Goal: Task Accomplishment & Management: Manage account settings

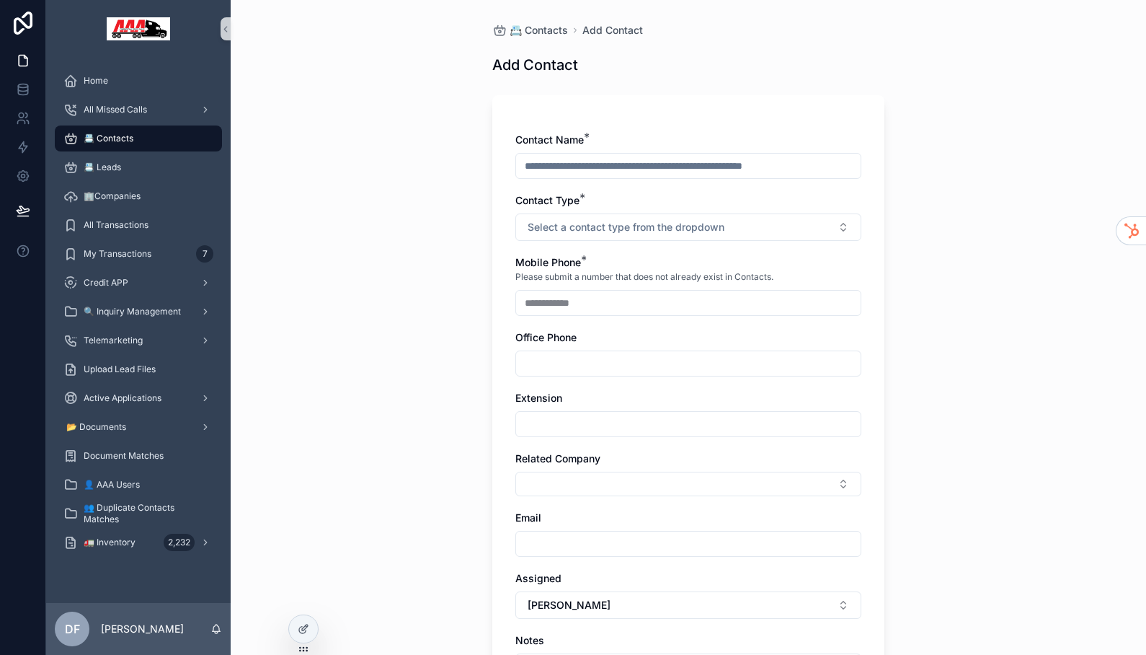
click at [619, 159] on input "scrollable content" at bounding box center [688, 166] width 345 height 20
type input "**********"
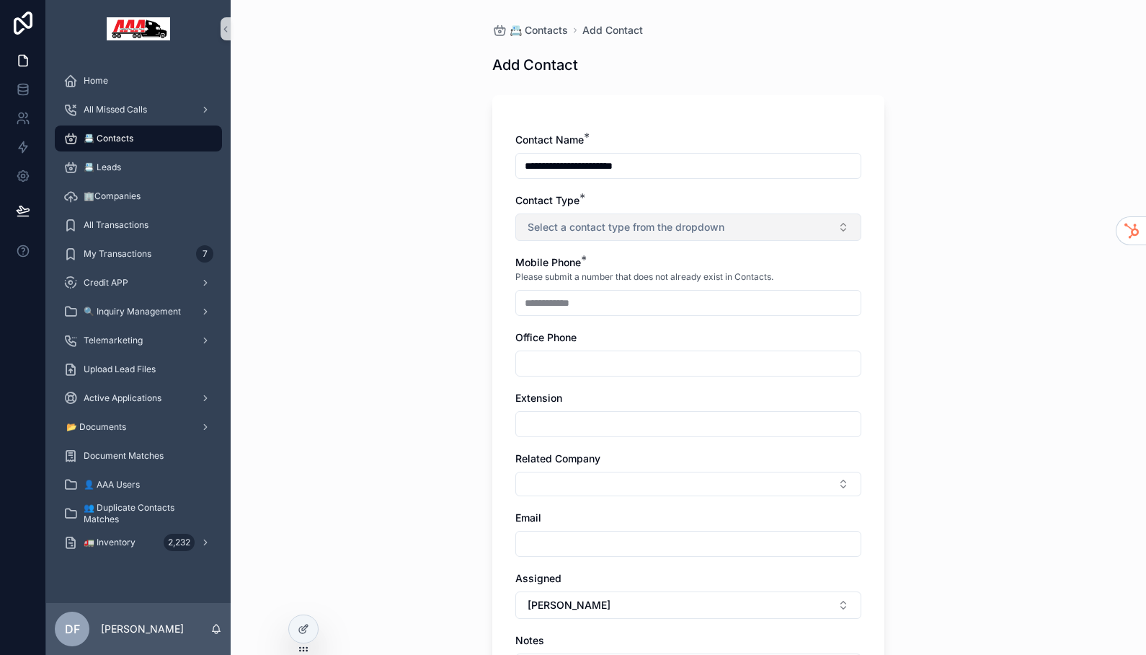
click at [613, 228] on span "Select a contact type from the dropdown" at bounding box center [626, 227] width 197 height 14
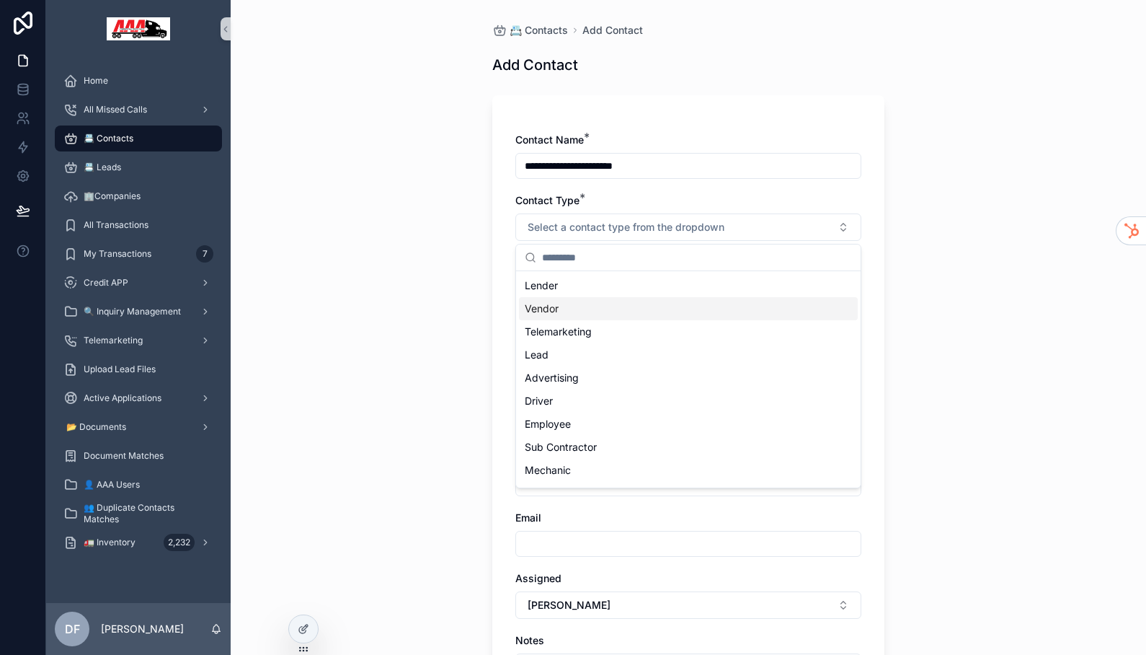
click at [568, 316] on div "Vendor" at bounding box center [688, 308] width 339 height 23
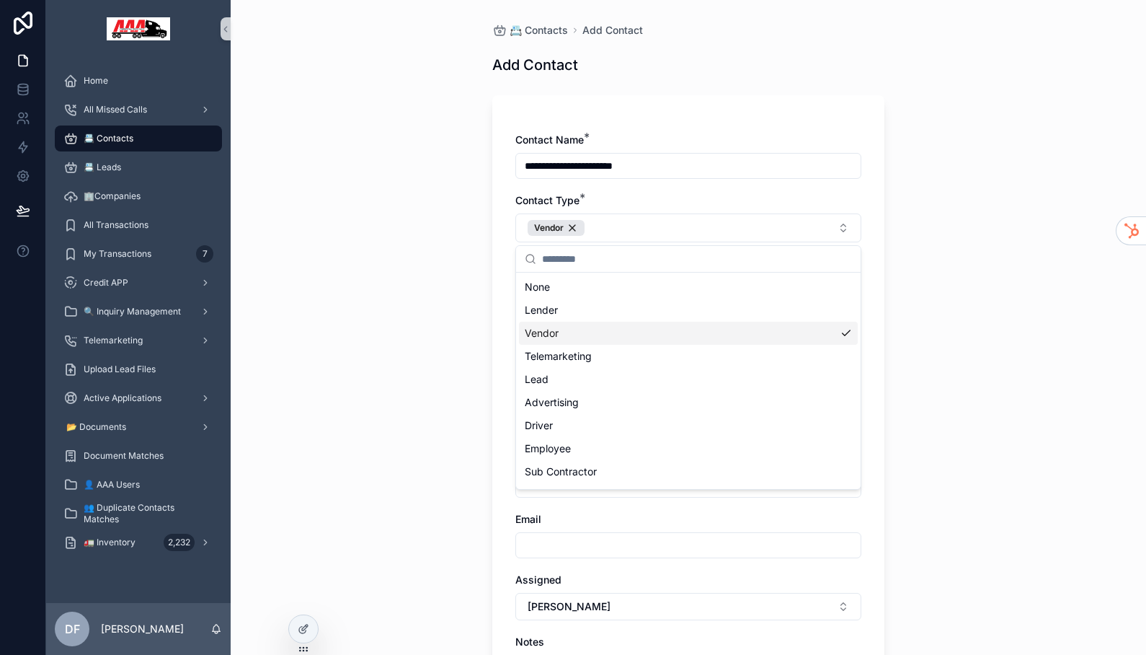
click at [661, 331] on div "Vendor" at bounding box center [688, 332] width 339 height 23
click at [585, 326] on div "Vendor" at bounding box center [688, 331] width 339 height 23
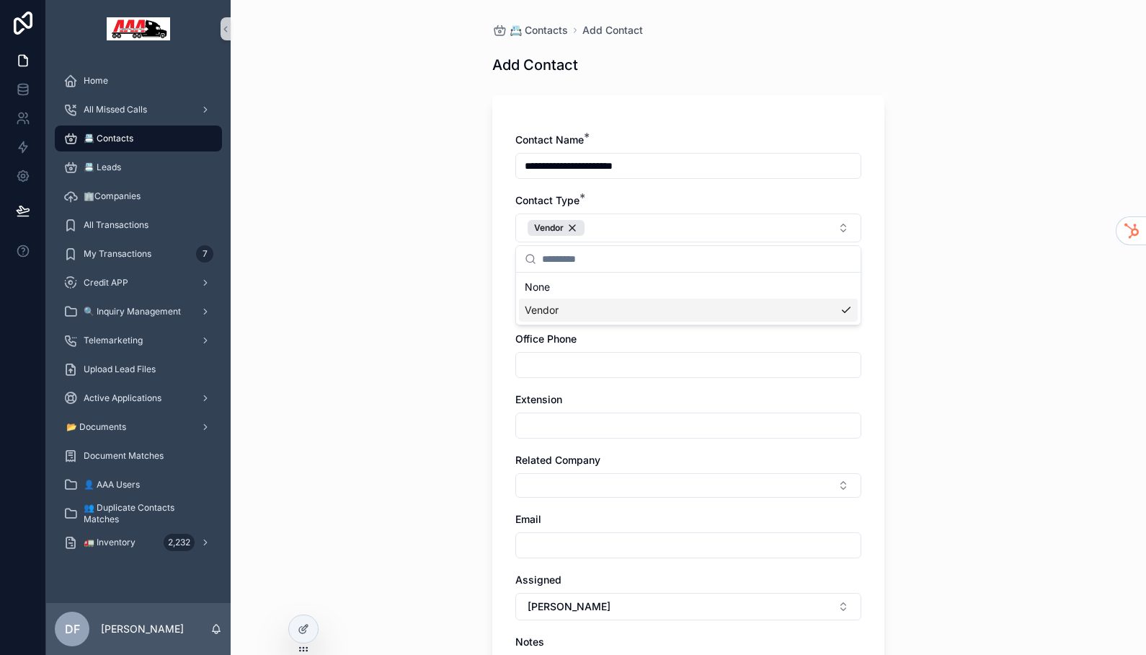
click at [945, 417] on div "**********" at bounding box center [688, 327] width 915 height 655
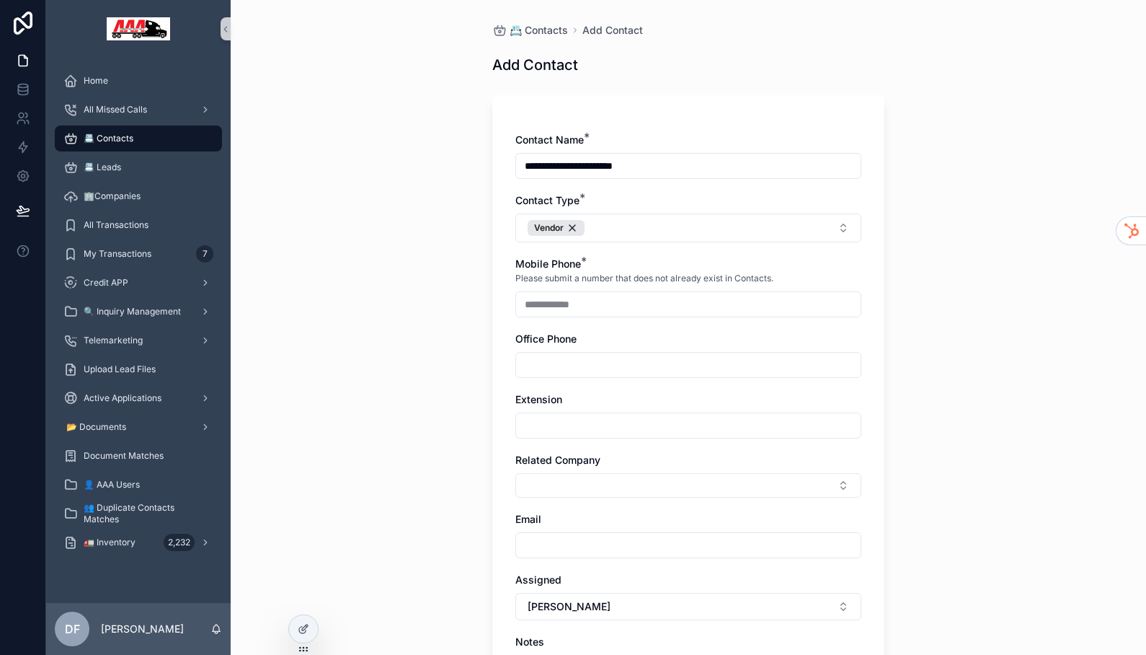
scroll to position [222, 0]
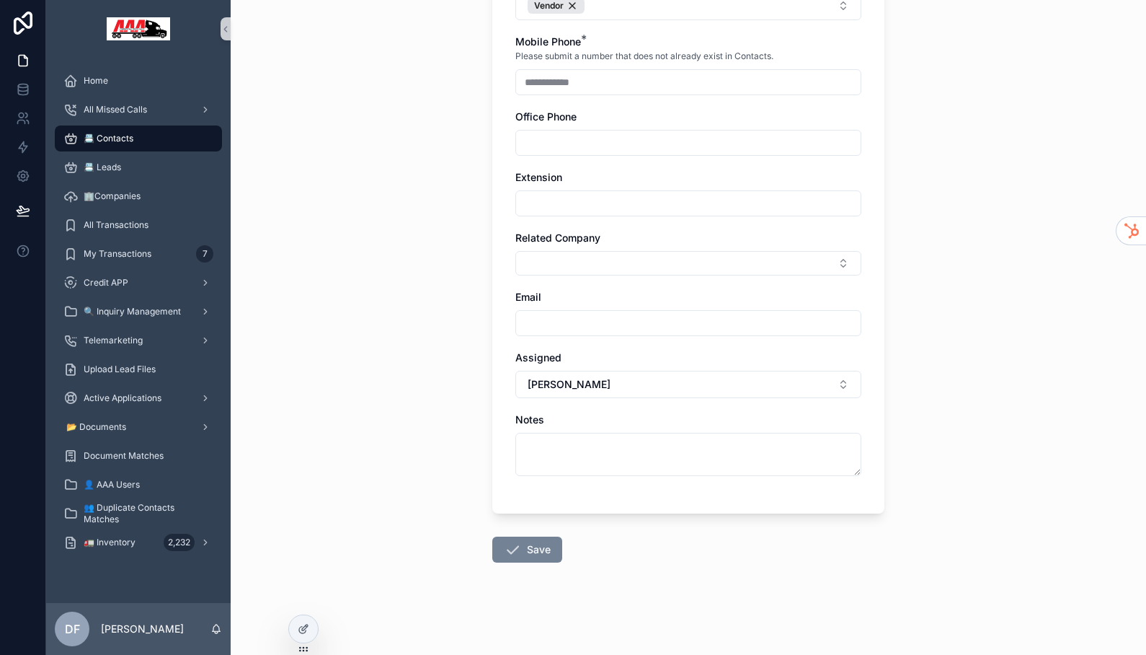
click at [527, 541] on button "Save" at bounding box center [527, 549] width 70 height 26
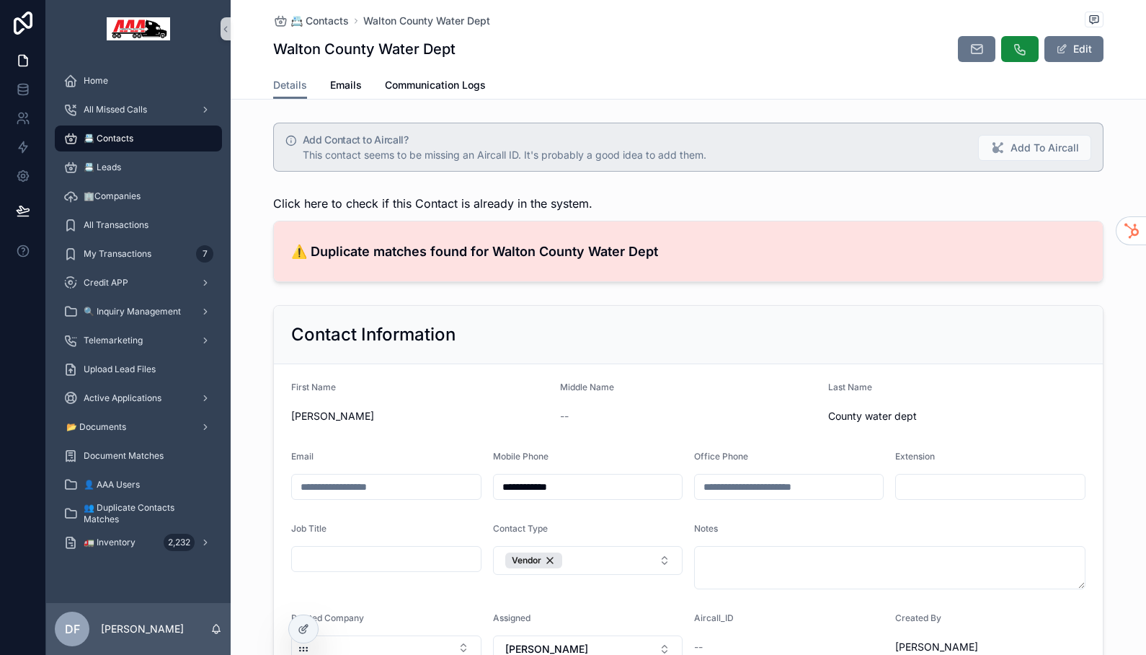
click at [487, 248] on h4 "⚠️ Duplicate matches found for Walton County Water Dept" at bounding box center [688, 250] width 794 height 19
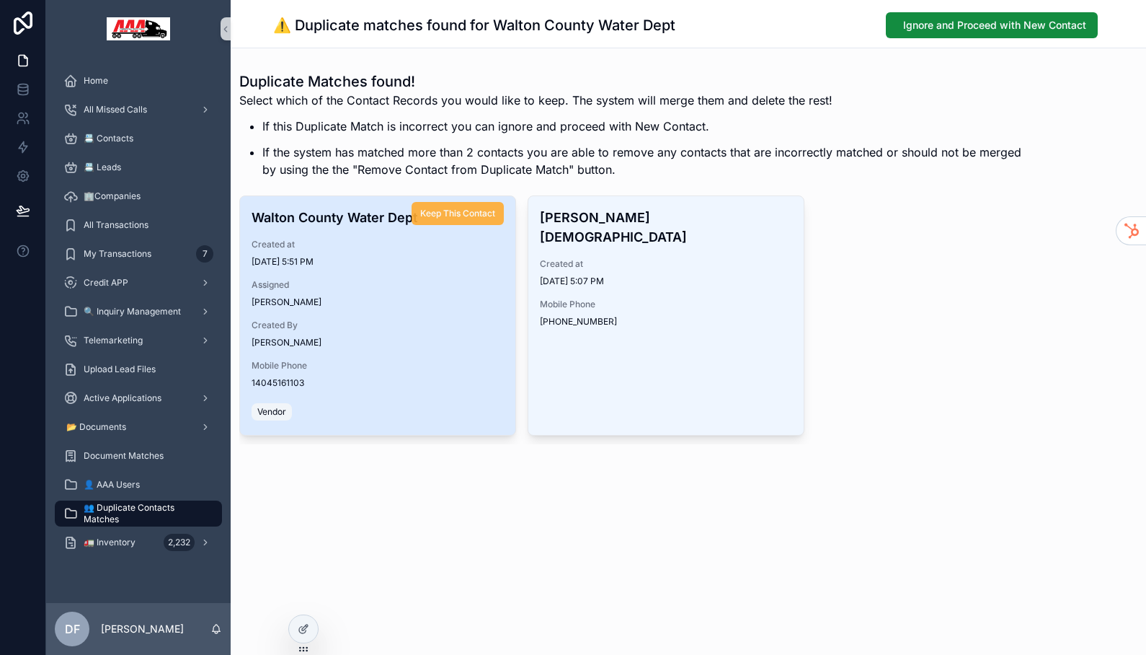
click at [469, 213] on span "Keep This Contact" at bounding box center [457, 214] width 75 height 12
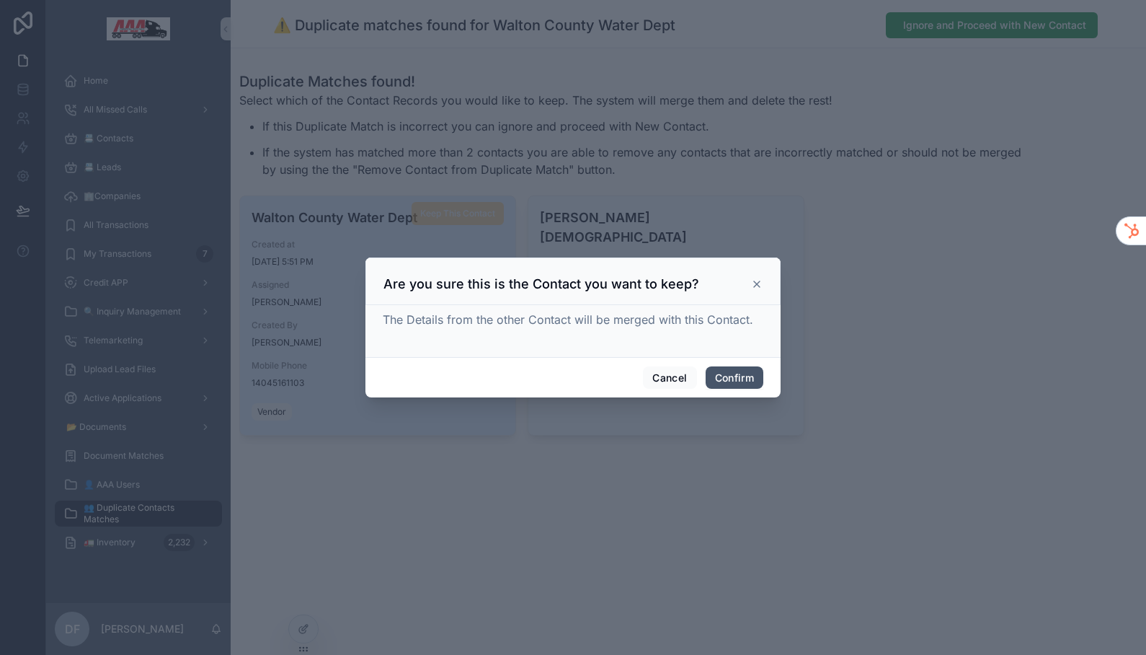
click at [722, 381] on button "Confirm" at bounding box center [735, 377] width 58 height 23
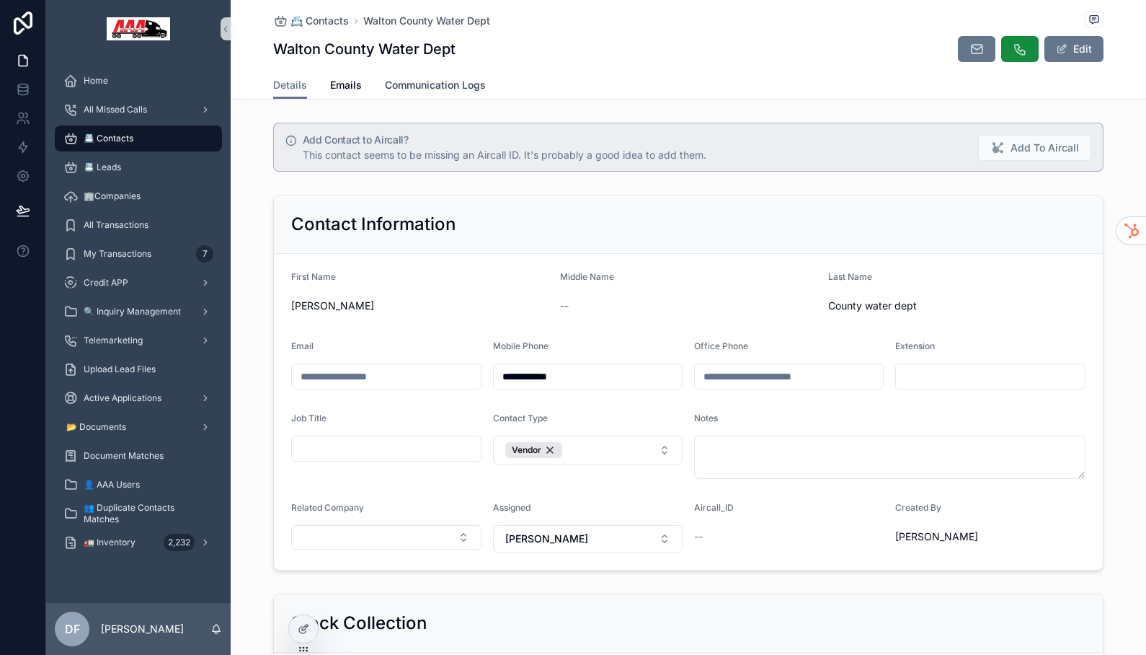
click at [456, 82] on span "Communication Logs" at bounding box center [435, 85] width 101 height 14
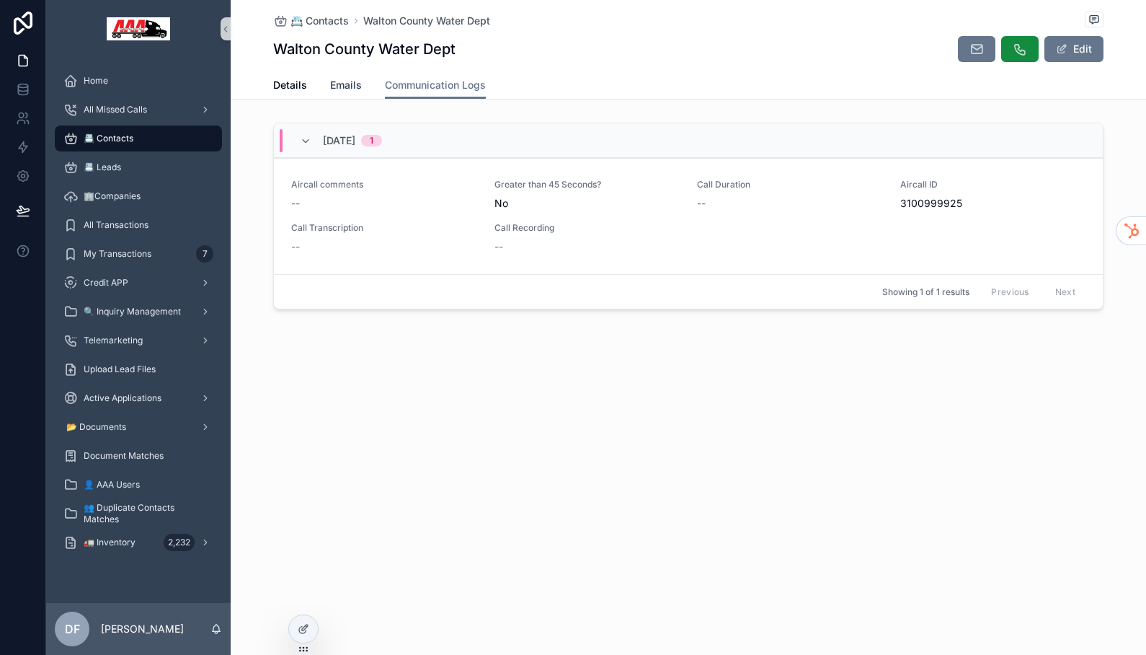
click at [348, 84] on span "Emails" at bounding box center [346, 85] width 32 height 14
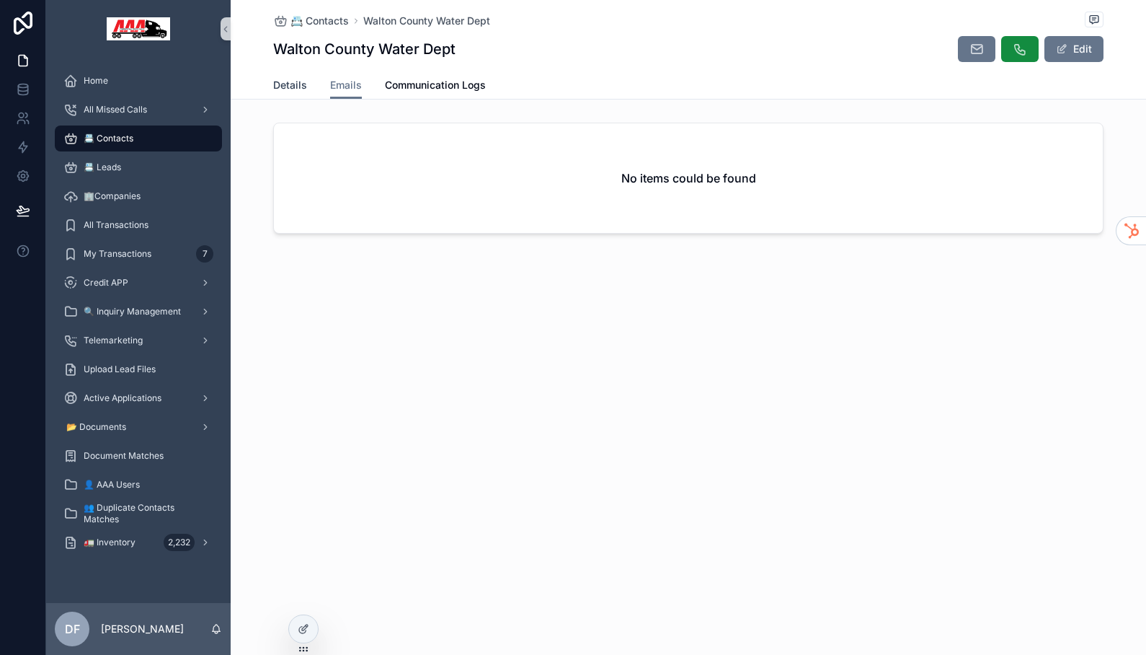
click at [278, 83] on span "Details" at bounding box center [290, 85] width 34 height 14
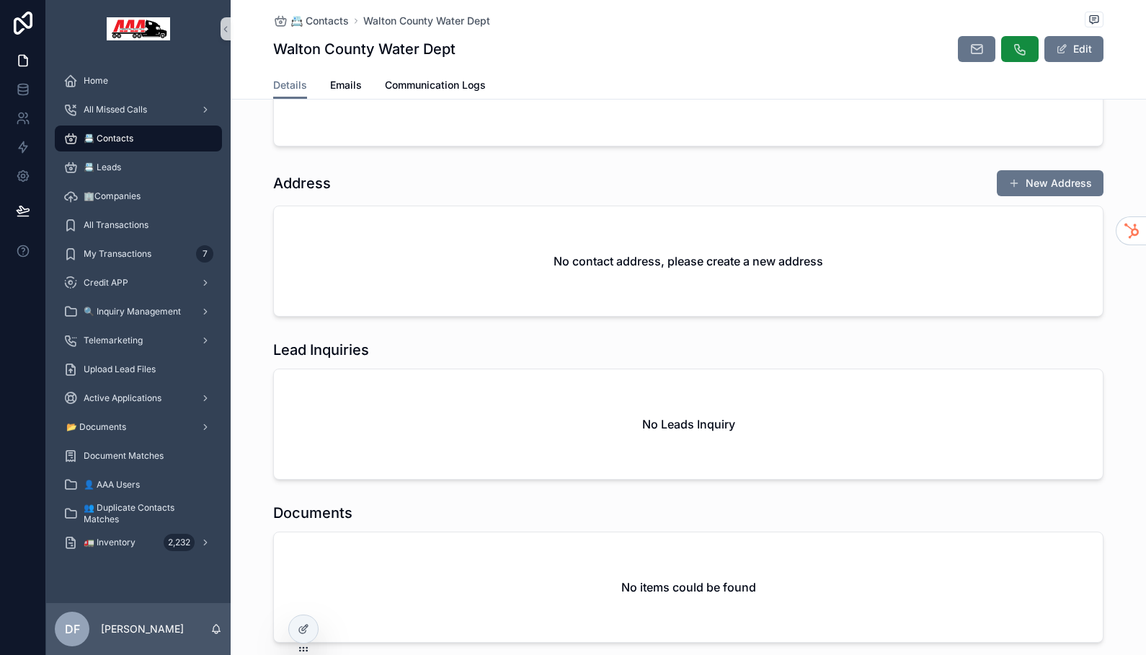
scroll to position [1312, 0]
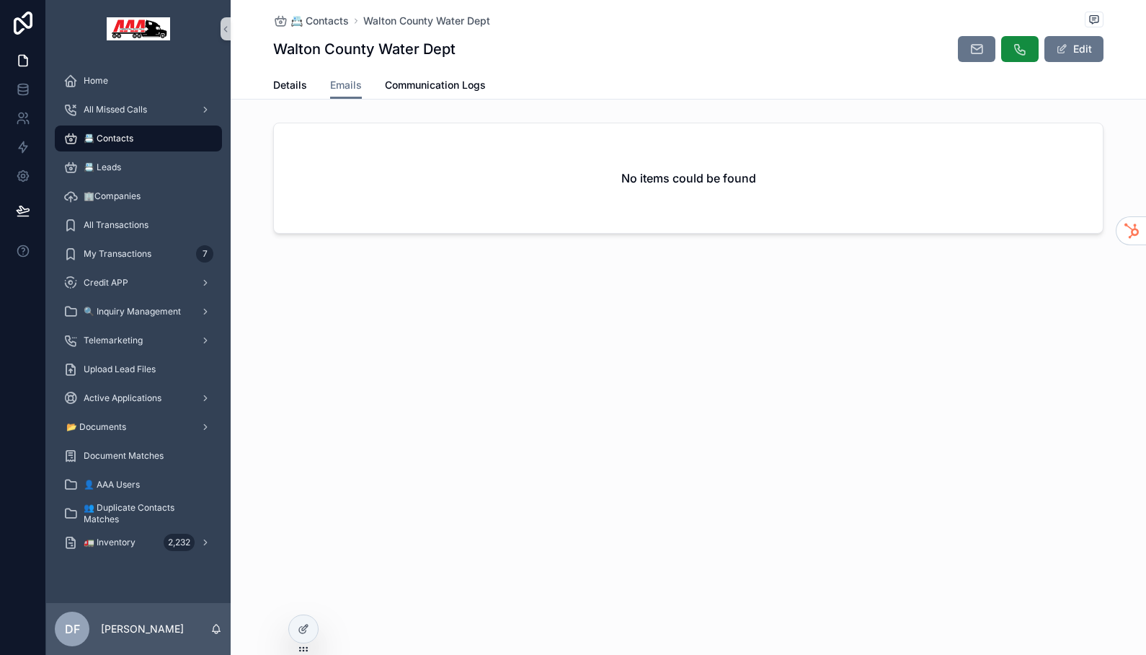
click at [124, 127] on div "📇 Contacts" at bounding box center [138, 138] width 150 height 23
click at [112, 106] on span "All Missed Calls" at bounding box center [115, 110] width 63 height 12
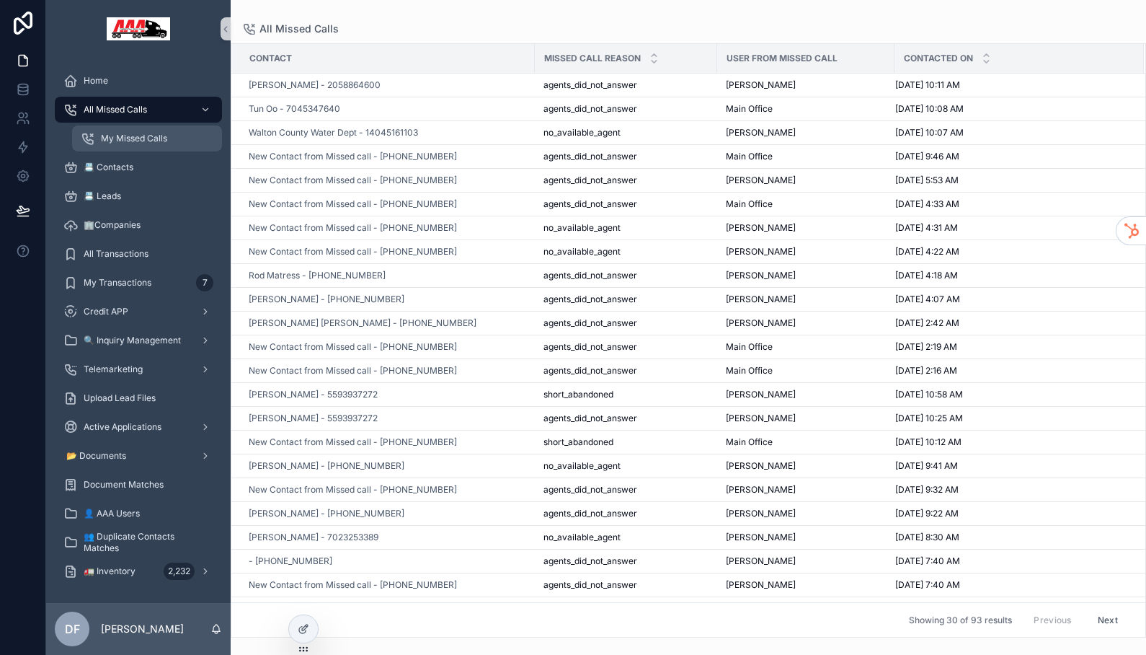
click at [151, 146] on div "My Missed Calls" at bounding box center [147, 138] width 133 height 23
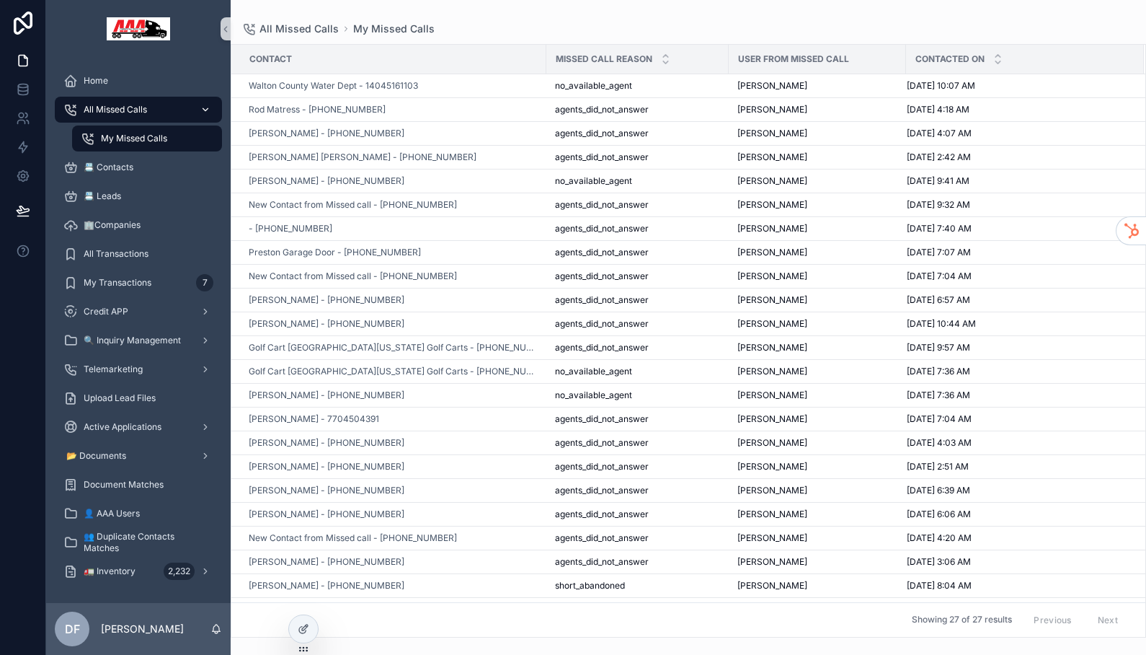
click at [131, 105] on span "All Missed Calls" at bounding box center [115, 110] width 63 height 12
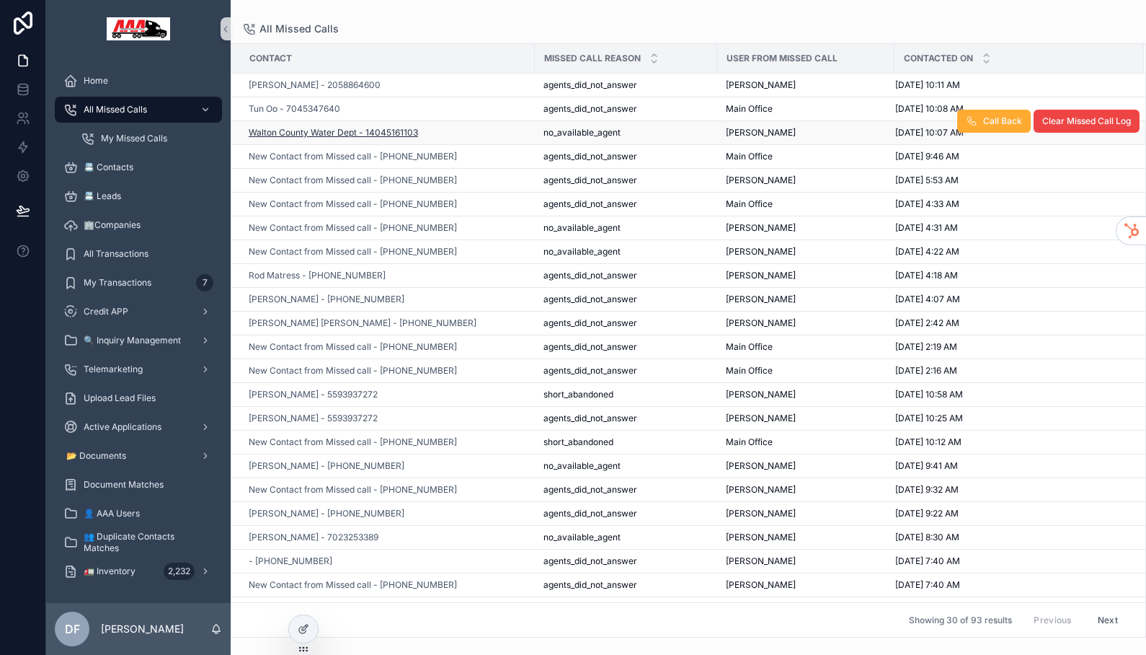
click at [347, 136] on span "Walton County Water Dept - 14045161103" at bounding box center [333, 133] width 169 height 12
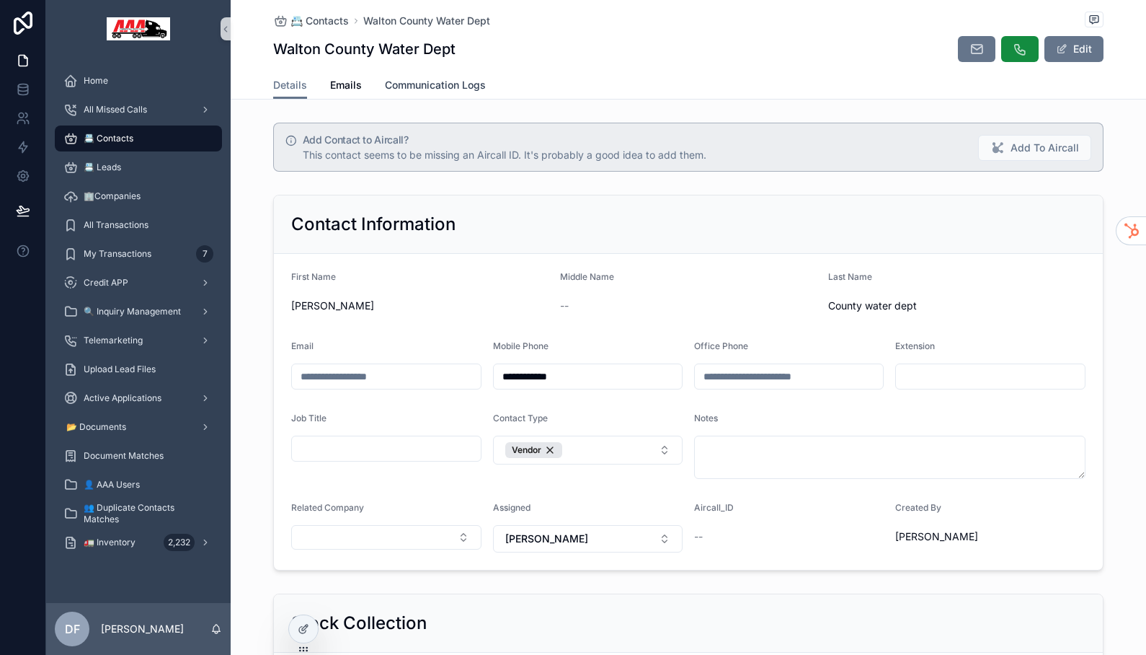
click at [435, 88] on span "Communication Logs" at bounding box center [435, 85] width 101 height 14
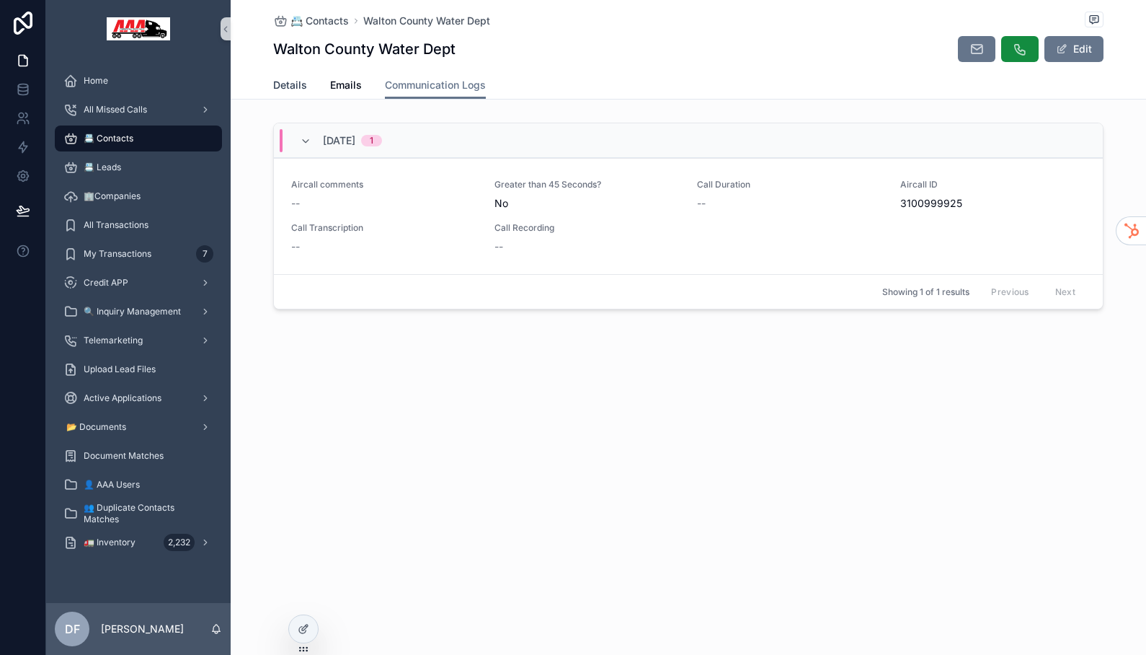
click at [289, 84] on span "Details" at bounding box center [290, 85] width 34 height 14
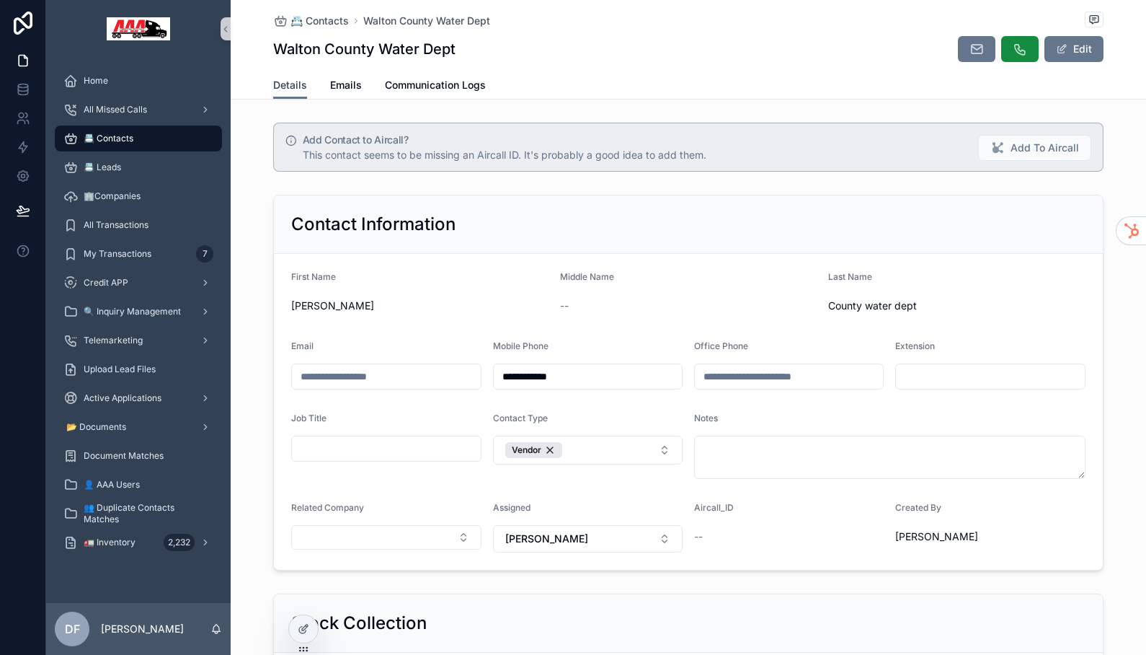
scroll to position [20, 0]
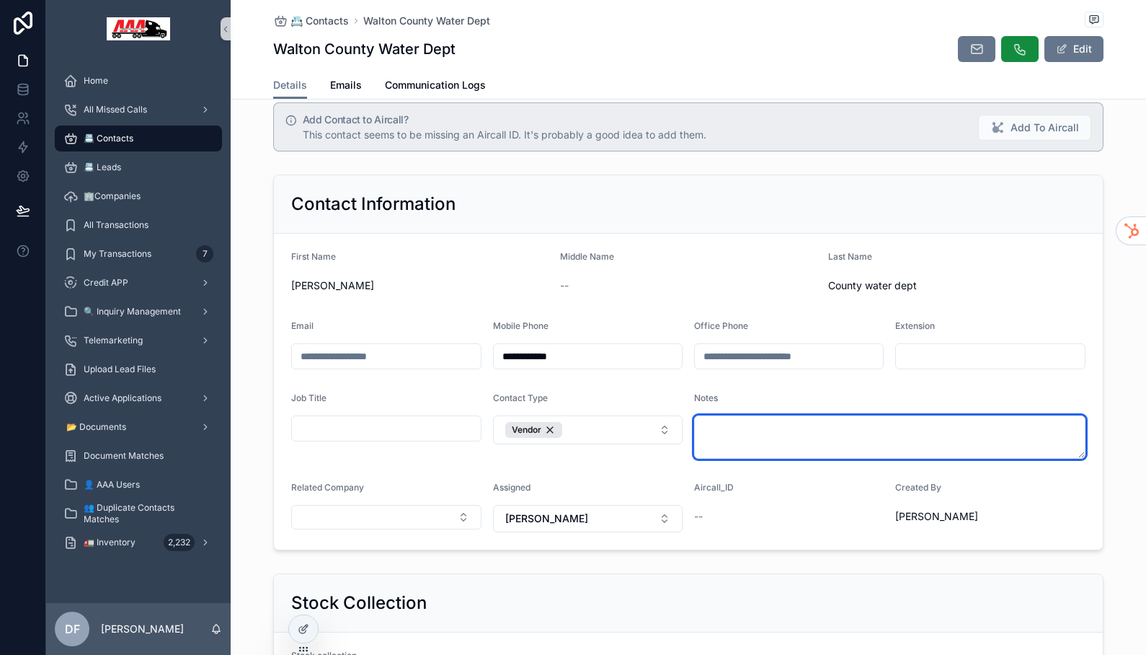
click at [719, 424] on textarea "scrollable content" at bounding box center [889, 436] width 391 height 43
paste textarea "**********"
type textarea "**********"
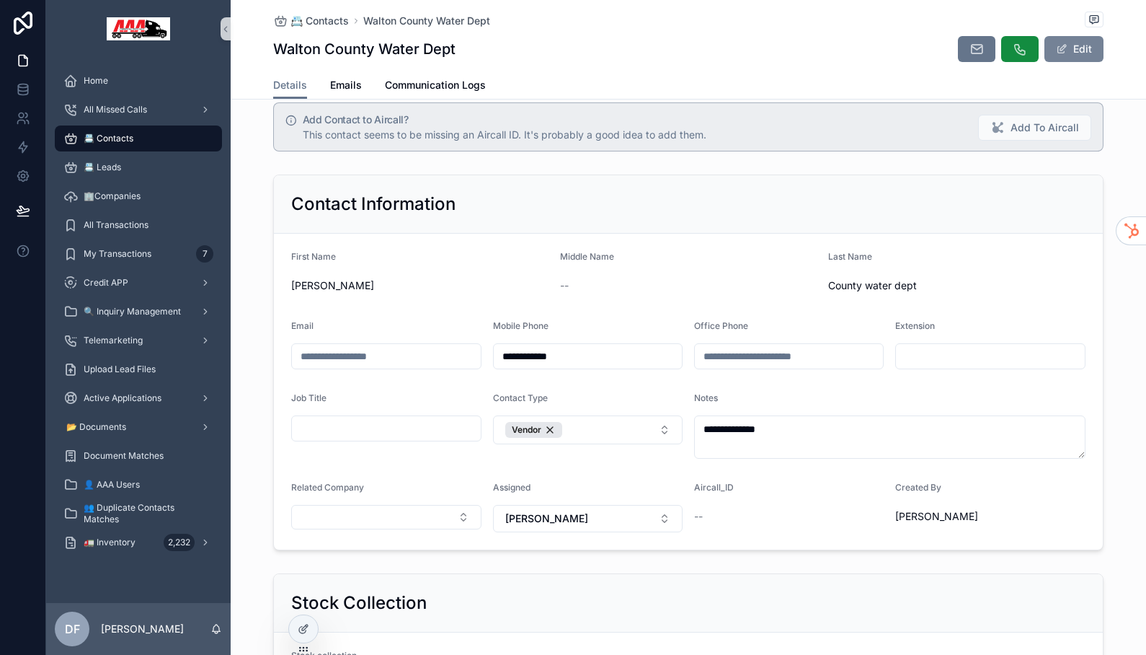
click at [1092, 53] on button "Edit" at bounding box center [1073, 49] width 59 height 26
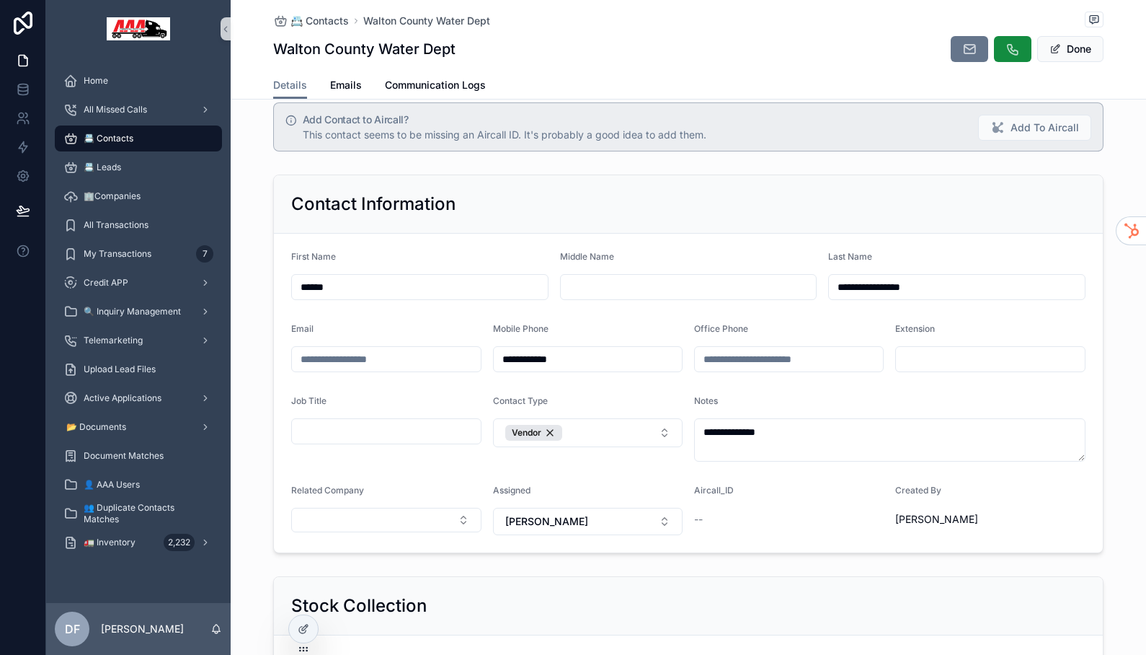
click at [340, 280] on input "******" at bounding box center [420, 287] width 256 height 20
type input "*******"
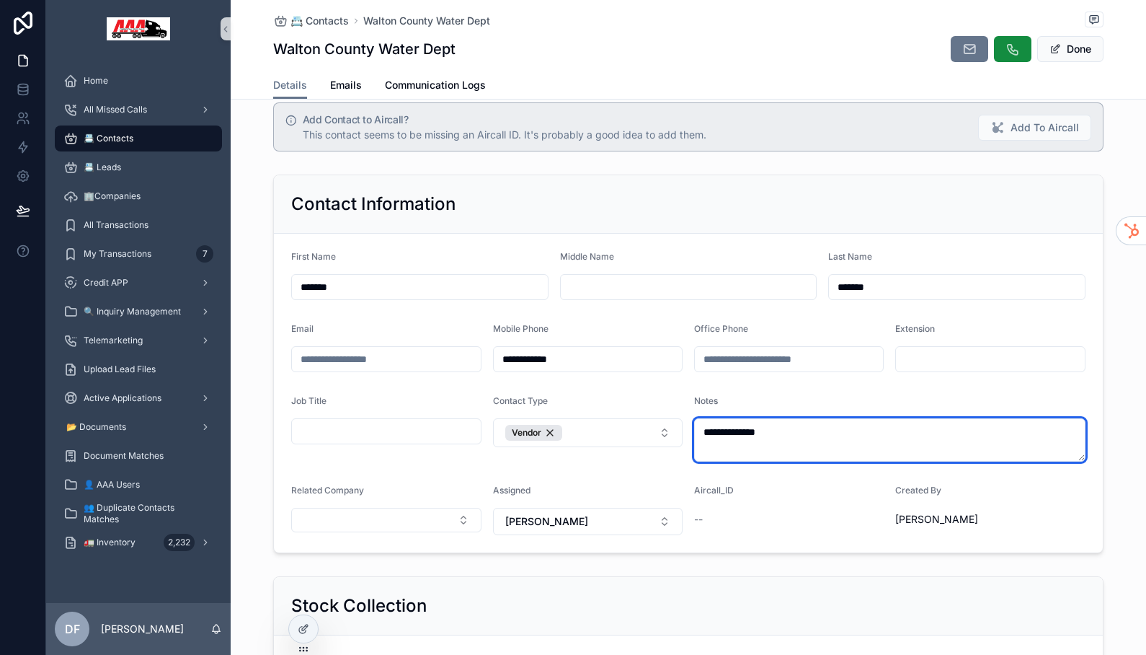
click at [861, 438] on textarea "**********" at bounding box center [889, 439] width 391 height 43
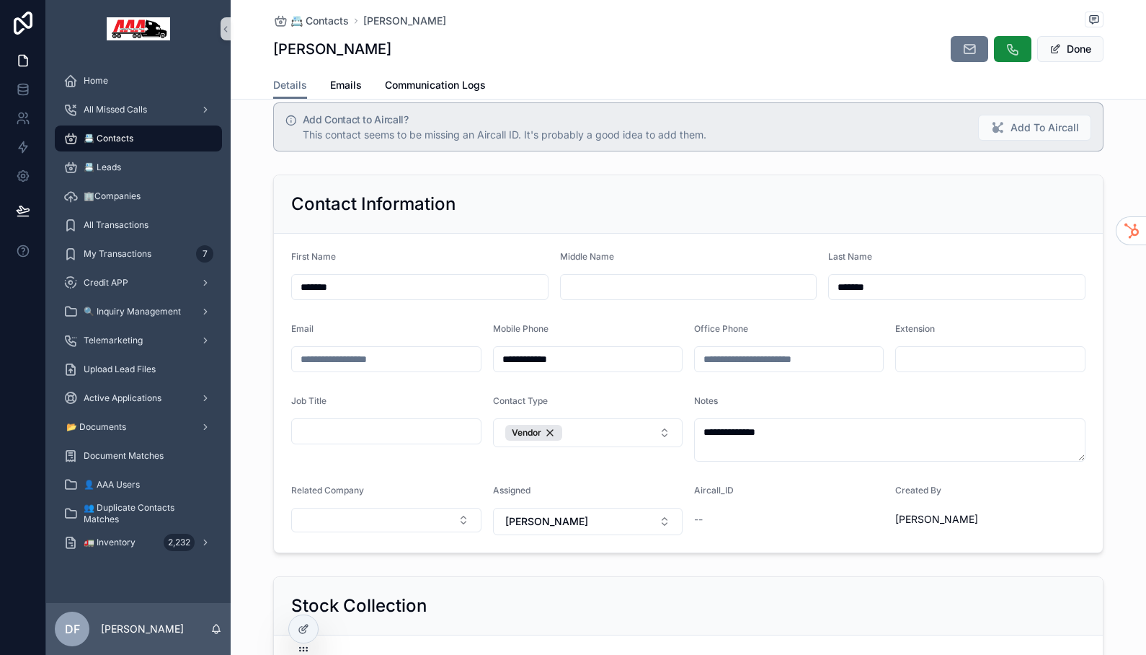
click at [1029, 193] on div "Contact Information" at bounding box center [688, 203] width 794 height 23
click at [1083, 49] on button "Done" at bounding box center [1070, 49] width 66 height 26
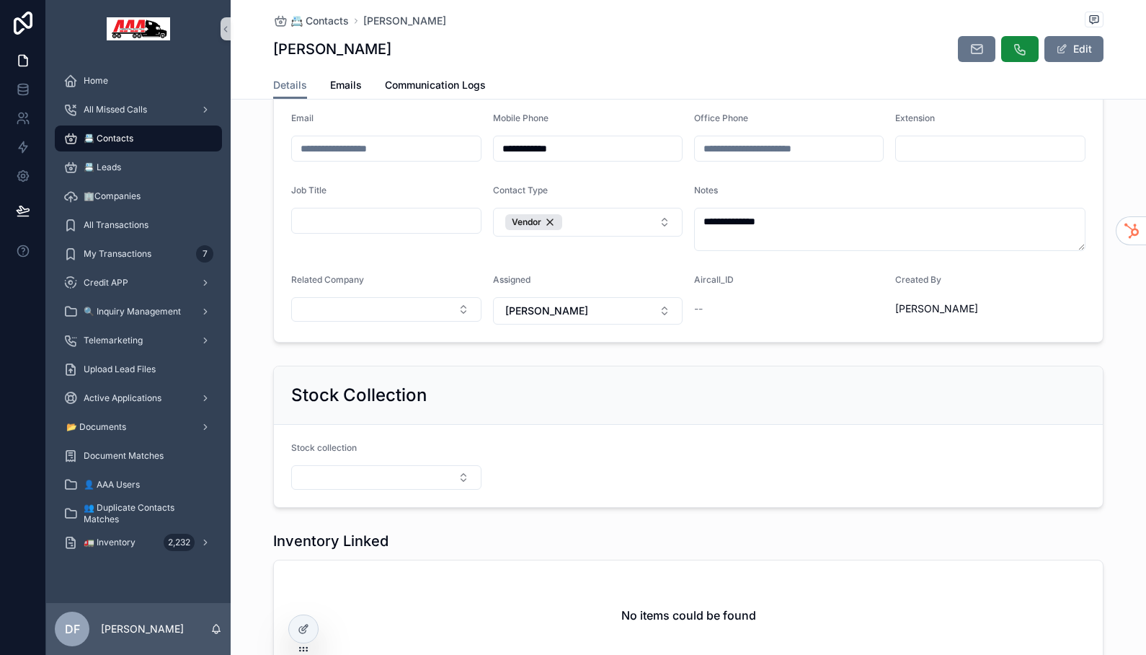
scroll to position [0, 0]
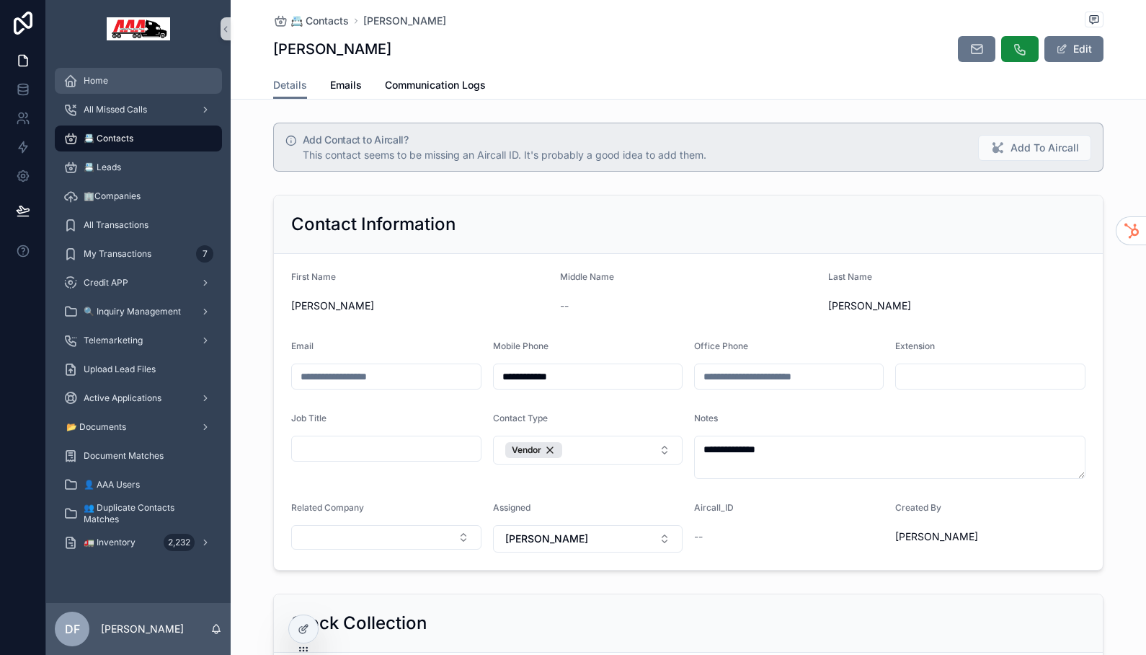
click at [94, 76] on span "Home" at bounding box center [96, 81] width 25 height 12
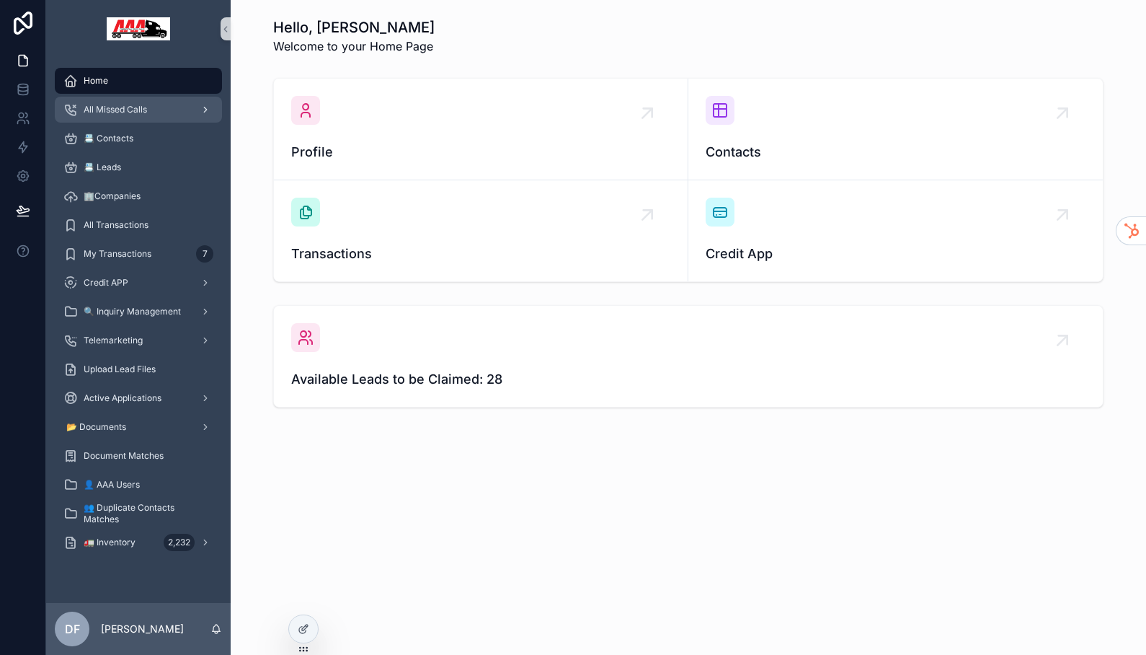
click at [149, 117] on div "All Missed Calls" at bounding box center [138, 109] width 150 height 23
